Goal: Task Accomplishment & Management: Manage account settings

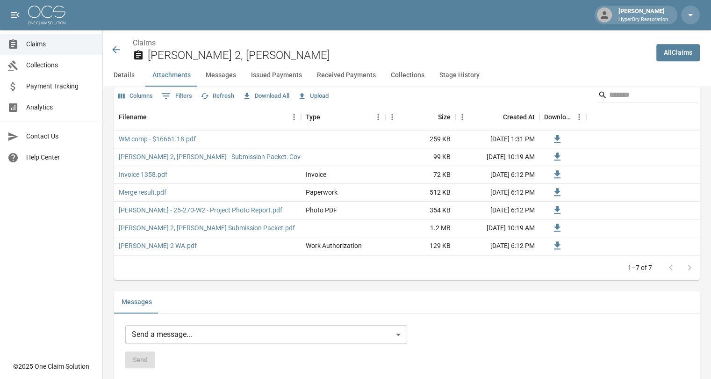
scroll to position [567, 0]
click at [169, 138] on link "WM comp - $16661.18.pdf" at bounding box center [157, 138] width 77 height 9
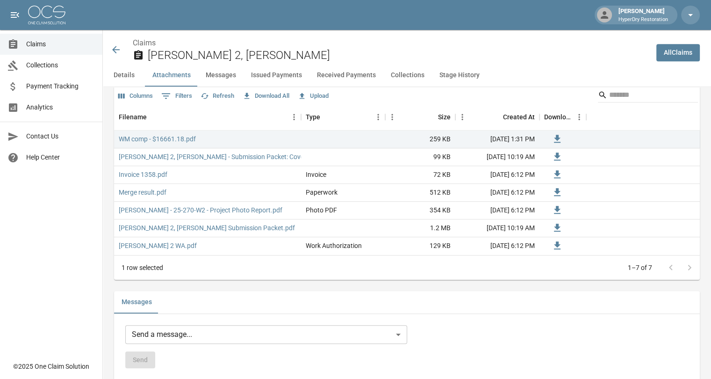
click at [53, 66] on span "Collections" at bounding box center [60, 65] width 69 height 10
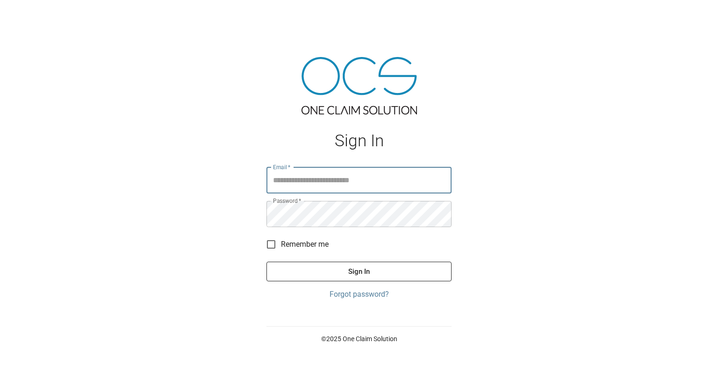
click at [316, 184] on input "Email   *" at bounding box center [358, 180] width 185 height 26
type input "**********"
click at [353, 273] on button "Sign In" at bounding box center [358, 272] width 185 height 20
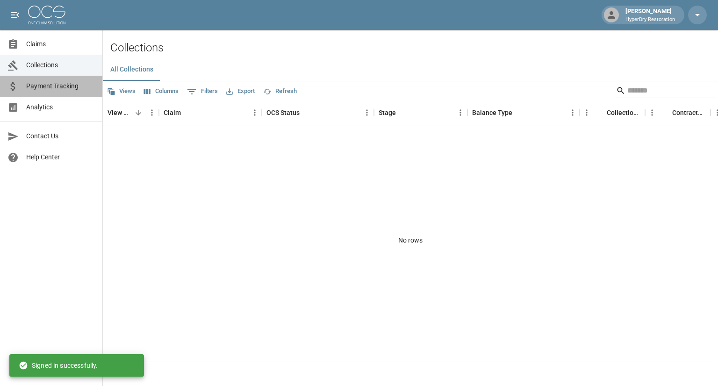
click at [57, 90] on span "Payment Tracking" at bounding box center [60, 86] width 69 height 10
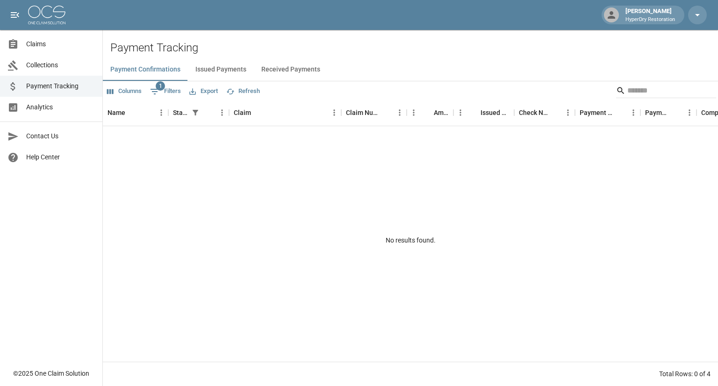
click at [286, 66] on button "Received Payments" at bounding box center [291, 69] width 74 height 22
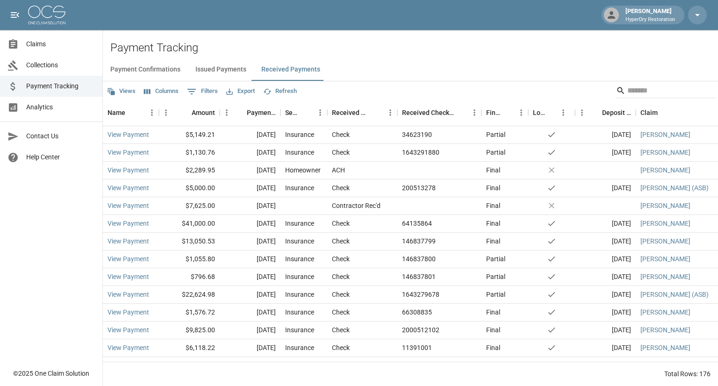
click at [220, 70] on button "Issued Payments" at bounding box center [221, 69] width 66 height 22
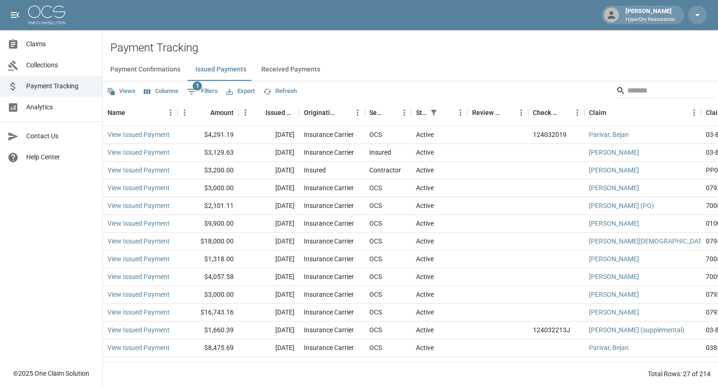
click at [140, 69] on button "Payment Confirmations" at bounding box center [145, 69] width 85 height 22
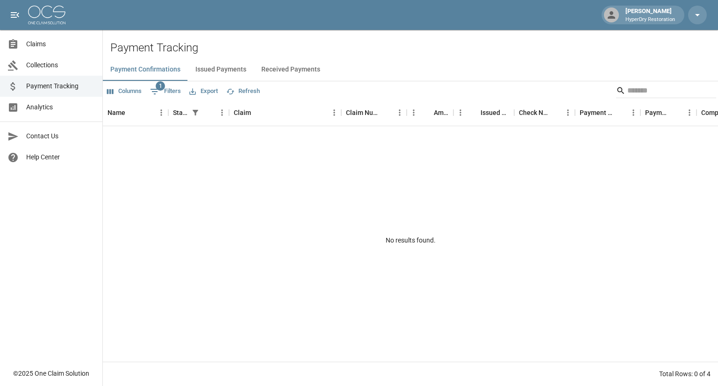
click at [33, 38] on link "Claims" at bounding box center [51, 44] width 102 height 21
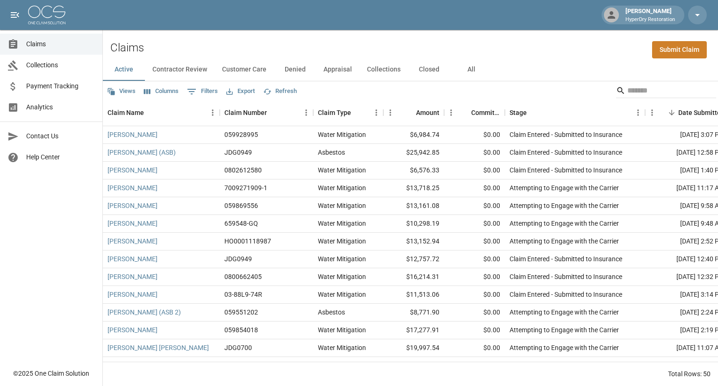
click at [394, 71] on button "Collections" at bounding box center [383, 69] width 49 height 22
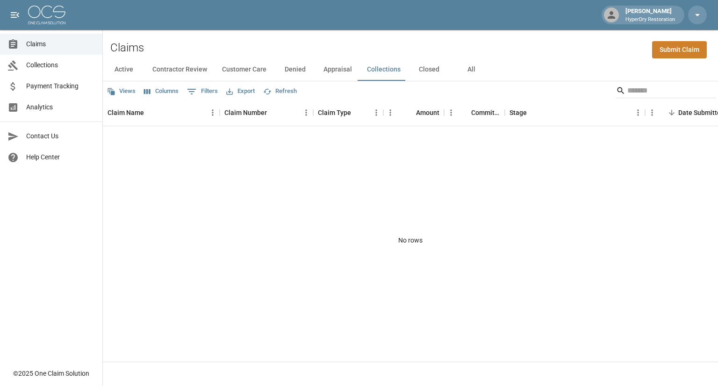
click at [327, 69] on button "Appraisal" at bounding box center [337, 69] width 43 height 22
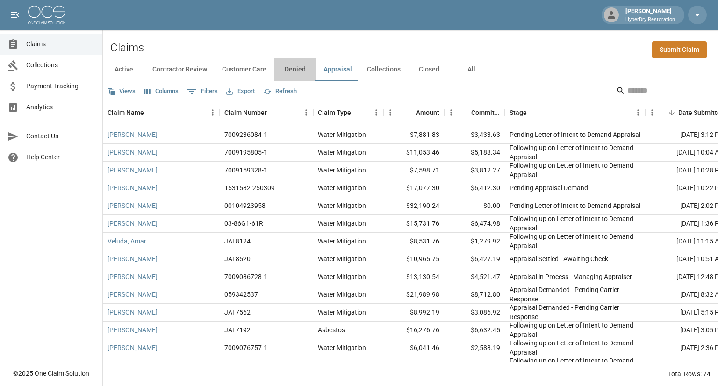
click at [297, 70] on button "Denied" at bounding box center [295, 69] width 42 height 22
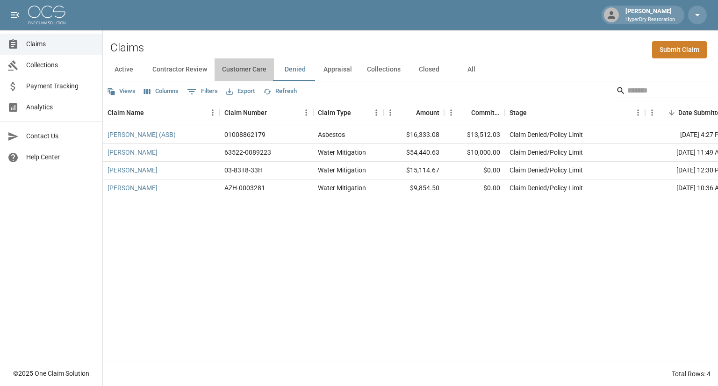
click at [250, 71] on button "Customer Care" at bounding box center [244, 69] width 59 height 22
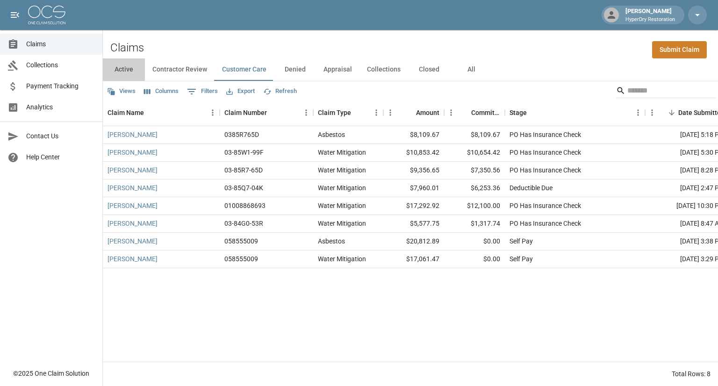
click at [127, 68] on button "Active" at bounding box center [124, 69] width 42 height 22
